Goal: Check status

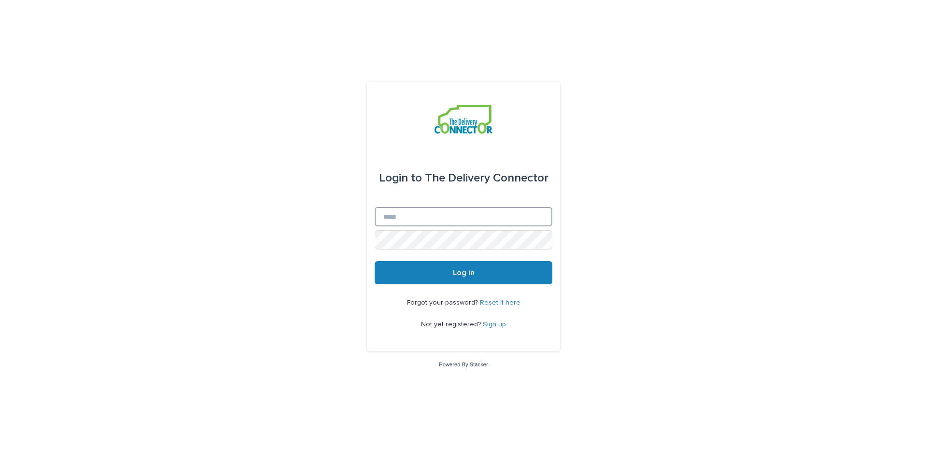
click at [402, 213] on input "Email" at bounding box center [463, 216] width 178 height 19
type input "**********"
click at [458, 273] on span "Log in" at bounding box center [464, 273] width 22 height 8
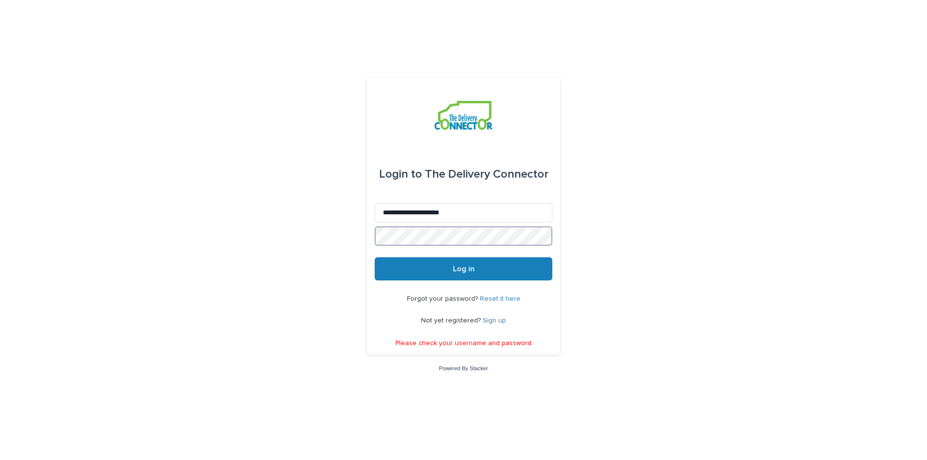
click at [374, 257] on button "Log in" at bounding box center [463, 268] width 178 height 23
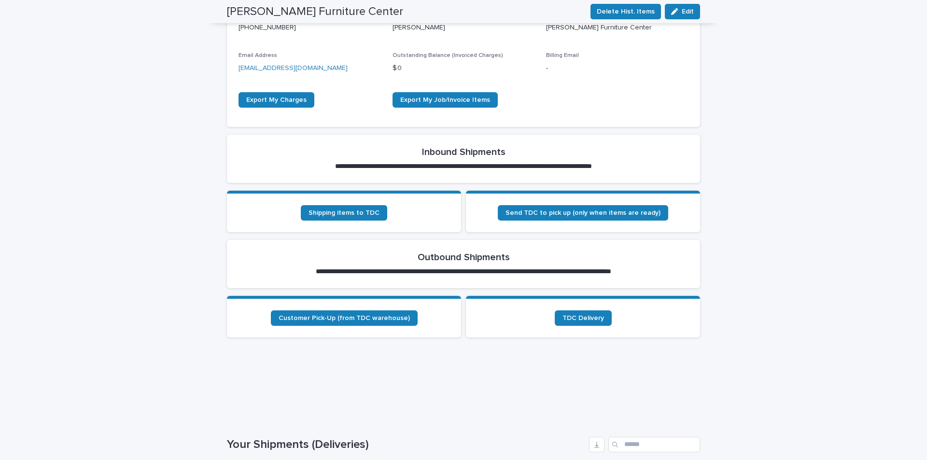
scroll to position [145, 0]
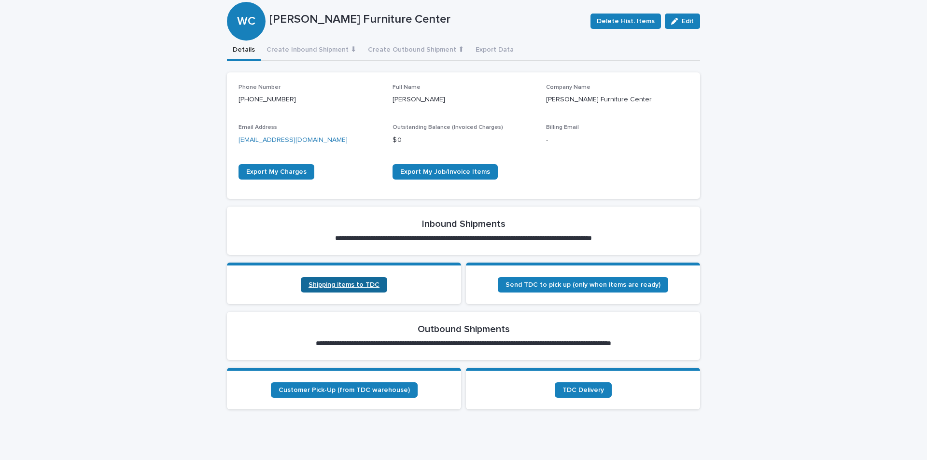
click at [333, 283] on span "Shipping items to TDC" at bounding box center [343, 284] width 71 height 7
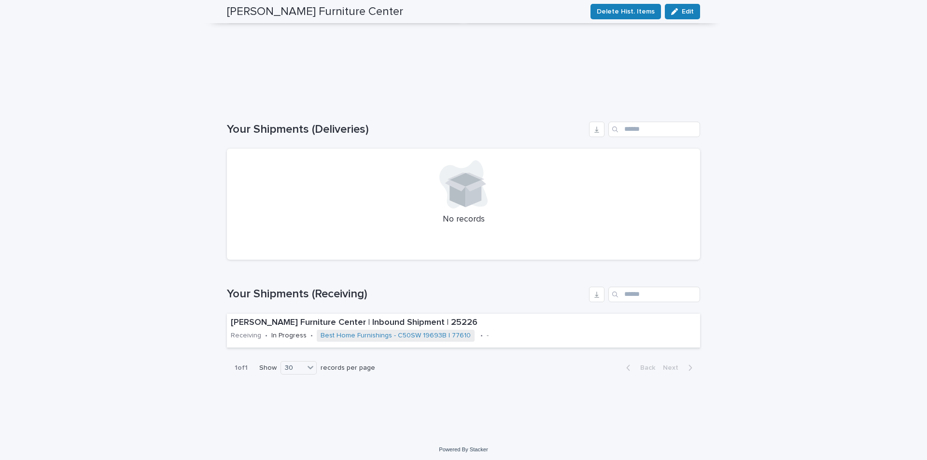
scroll to position [535, 0]
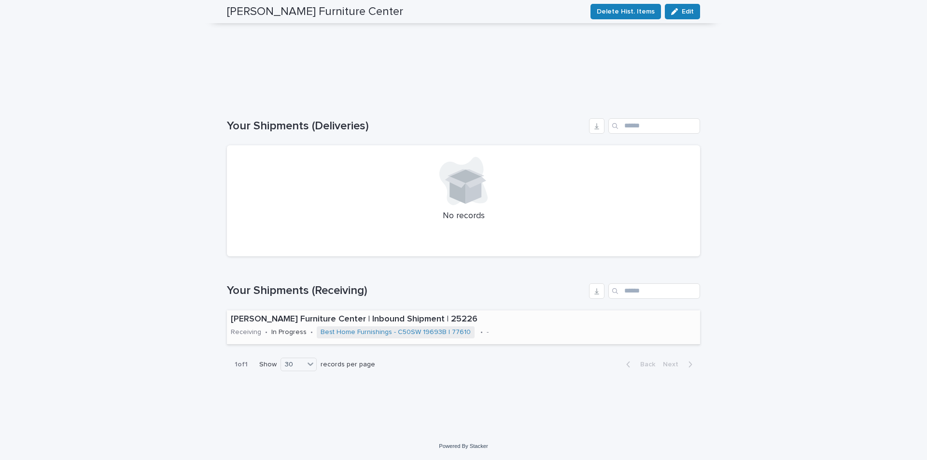
click at [306, 317] on p "[PERSON_NAME] Furniture Center | Inbound Shipment | 25226" at bounding box center [463, 319] width 465 height 11
